Goal: Information Seeking & Learning: Learn about a topic

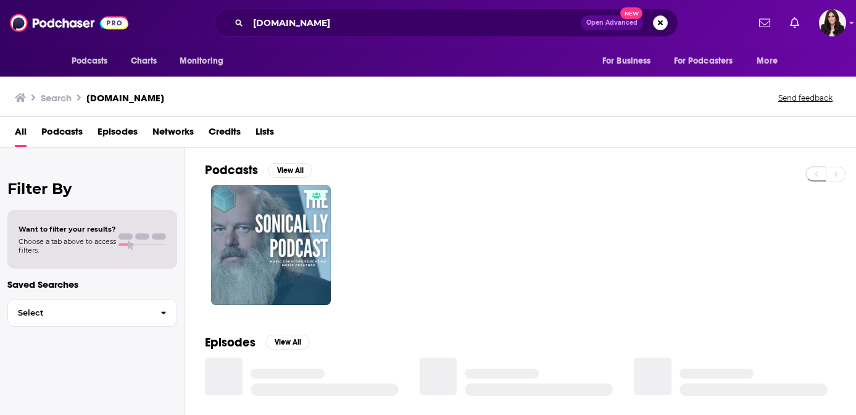
click at [352, 32] on div "[DOMAIN_NAME] Open Advanced New" at bounding box center [446, 23] width 464 height 28
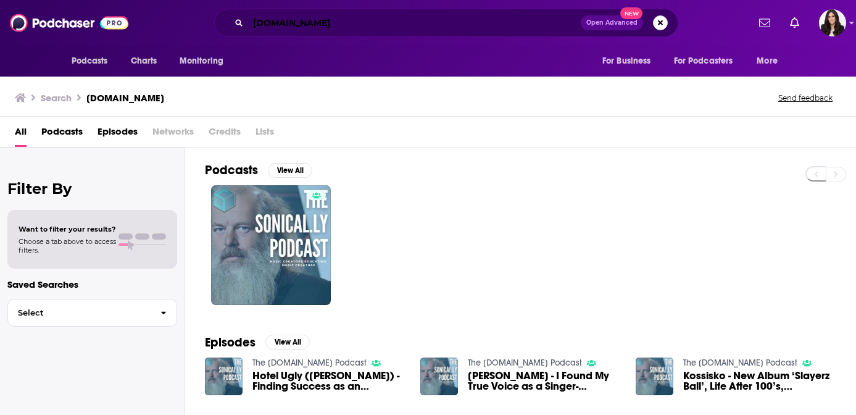
click at [341, 22] on input "[DOMAIN_NAME]" at bounding box center [414, 23] width 333 height 20
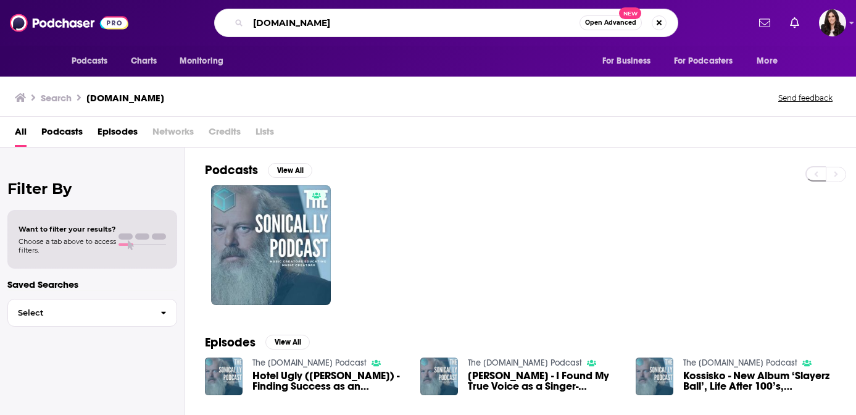
drag, startPoint x: 341, startPoint y: 22, endPoint x: 159, endPoint y: 22, distance: 182.0
click at [159, 22] on div "[DOMAIN_NAME] Open Advanced New" at bounding box center [446, 23] width 604 height 28
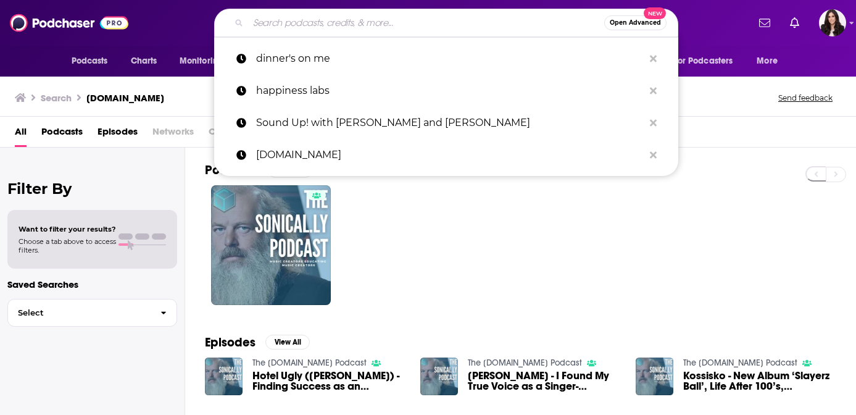
paste input "Retro Rock Roundup with [PERSON_NAME] and [PERSON_NAME]"
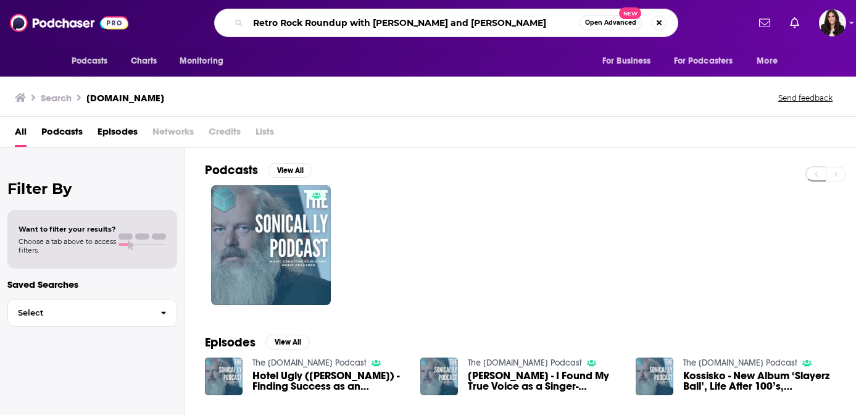
type input "Retro Rock Roundup with [PERSON_NAME] and [PERSON_NAME]"
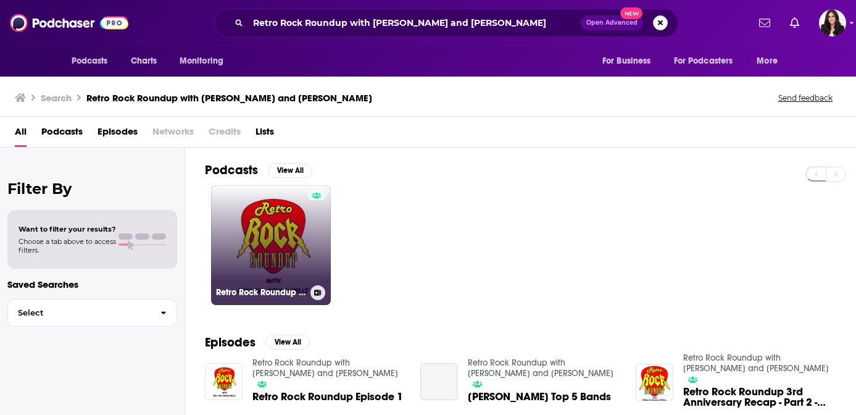
click at [241, 267] on link "Retro Rock Roundup with [PERSON_NAME] and [PERSON_NAME]" at bounding box center [271, 245] width 120 height 120
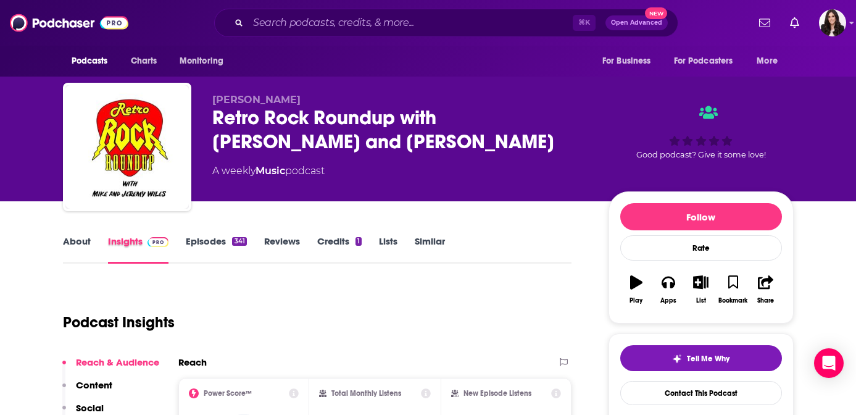
click at [184, 238] on div "Insights" at bounding box center [147, 249] width 78 height 28
click at [197, 244] on link "Episodes 341" at bounding box center [216, 249] width 60 height 28
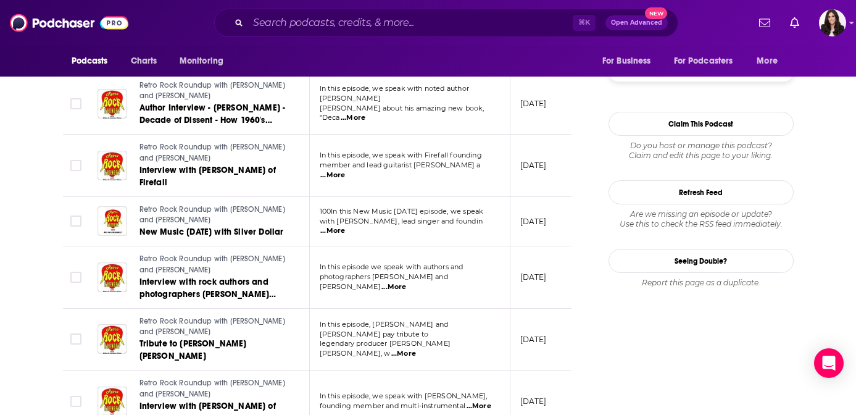
scroll to position [1480, 0]
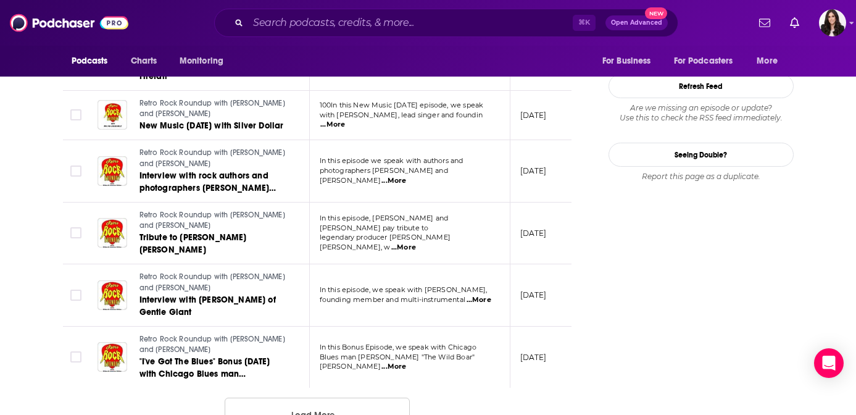
click at [299, 397] on button "Load More ..." at bounding box center [317, 413] width 185 height 33
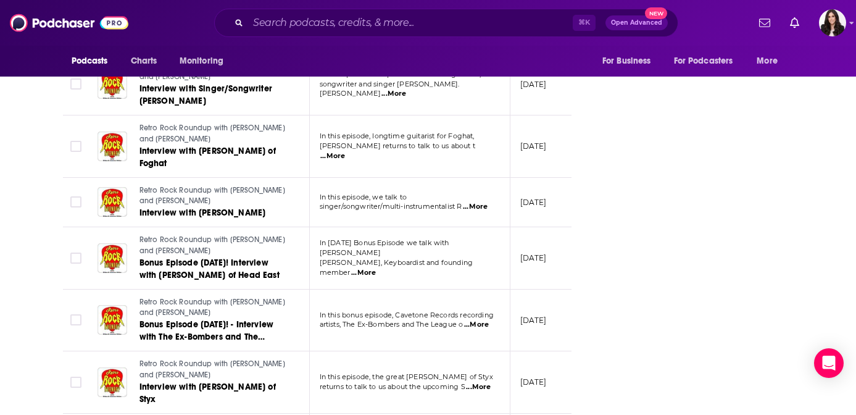
scroll to position [1827, 0]
